Goal: Find contact information: Find contact information

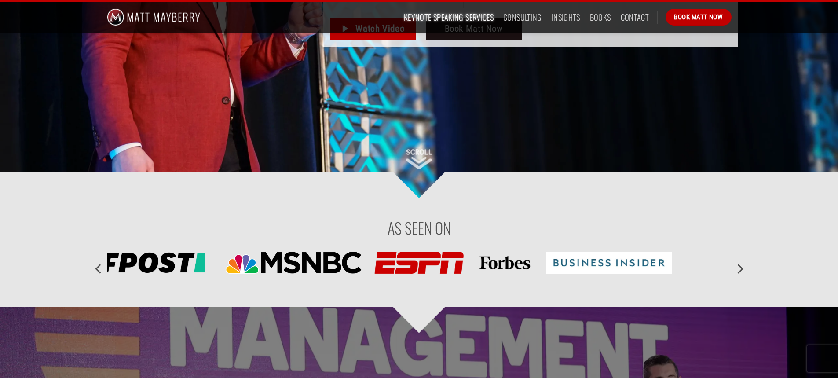
scroll to position [264, 0]
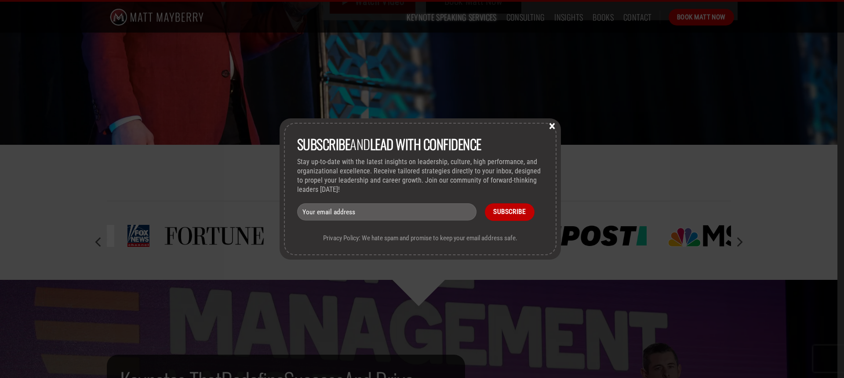
click at [163, 243] on div "Subscribe and lead with Confidence Stay up-to-date with the latest insights on …" at bounding box center [422, 189] width 844 height 378
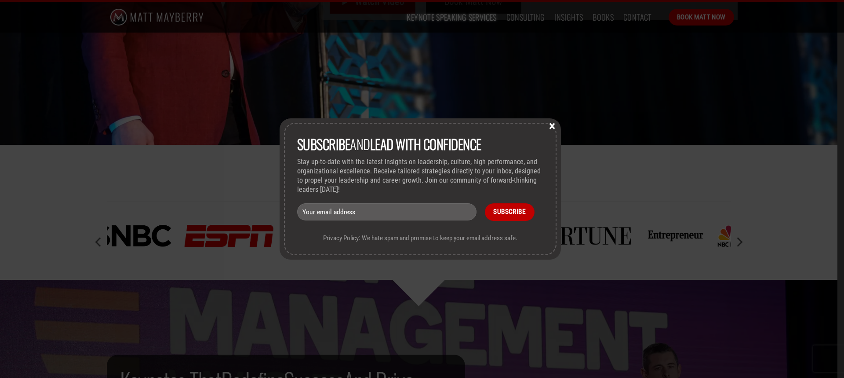
click at [554, 121] on button "×" at bounding box center [552, 125] width 13 height 8
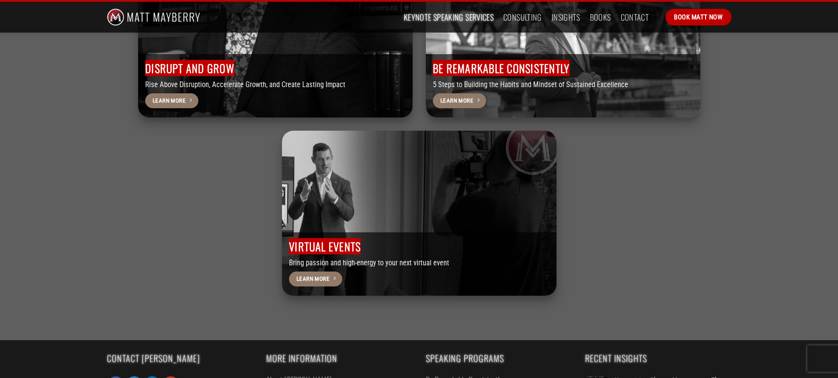
scroll to position [2768, 0]
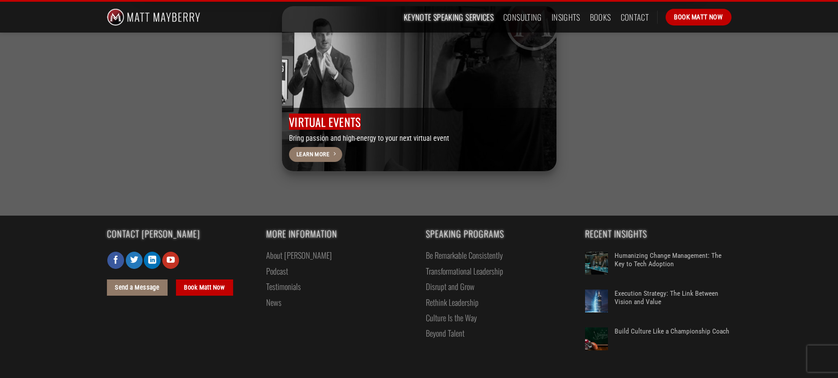
drag, startPoint x: 649, startPoint y: 263, endPoint x: 661, endPoint y: 273, distance: 15.0
drag, startPoint x: 661, startPoint y: 273, endPoint x: 813, endPoint y: 287, distance: 152.8
click at [813, 287] on div "Contact Matt Send a Message Book Matt Now More Information About Matt Podcast T…" at bounding box center [419, 293] width 838 height 157
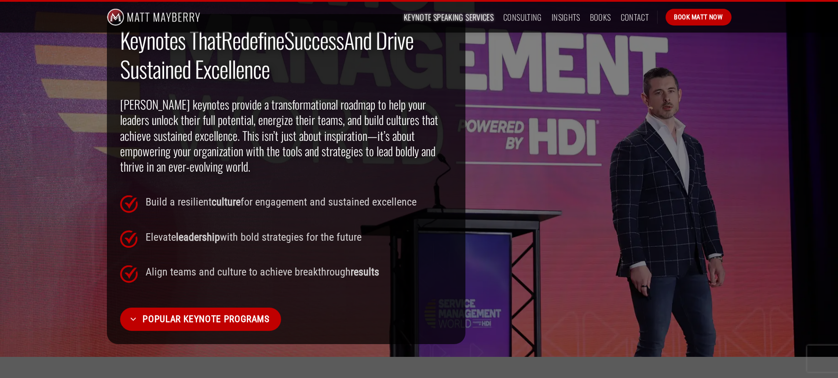
scroll to position [0, 0]
